Goal: Information Seeking & Learning: Learn about a topic

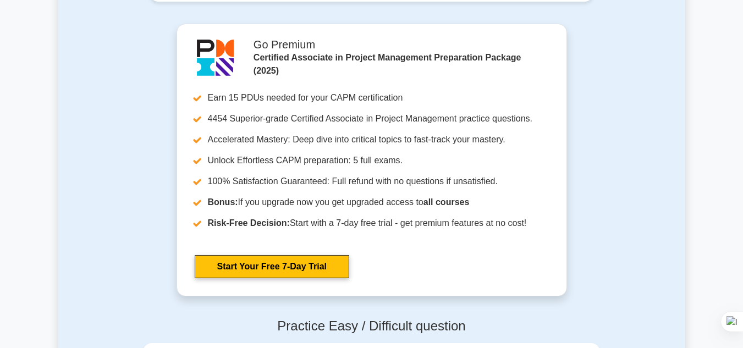
scroll to position [2557, 0]
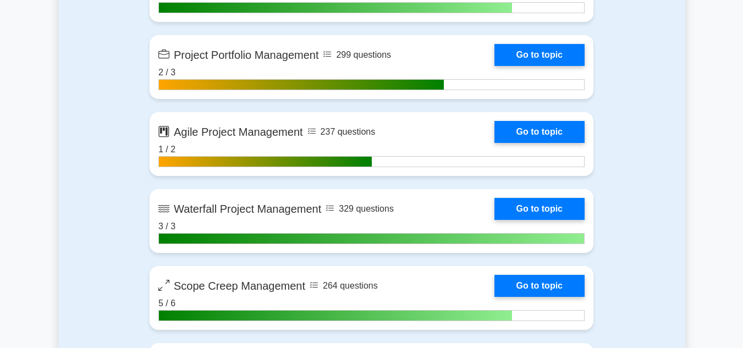
scroll to position [2557, 0]
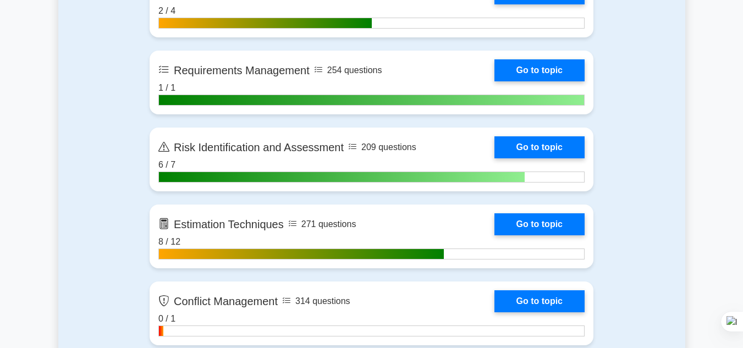
drag, startPoint x: 0, startPoint y: 0, endPoint x: 100, endPoint y: 123, distance: 158.7
click at [100, 123] on div "Contents of the Certified Associate in Project Management package 4454 CAPM que…" at bounding box center [371, 58] width 627 height 2771
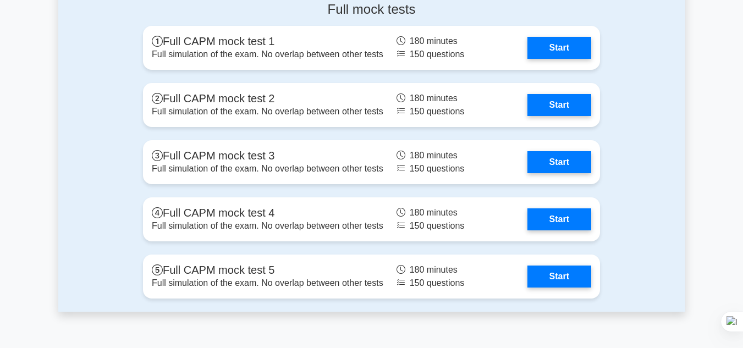
scroll to position [3965, 0]
